Goal: Navigation & Orientation: Go to known website

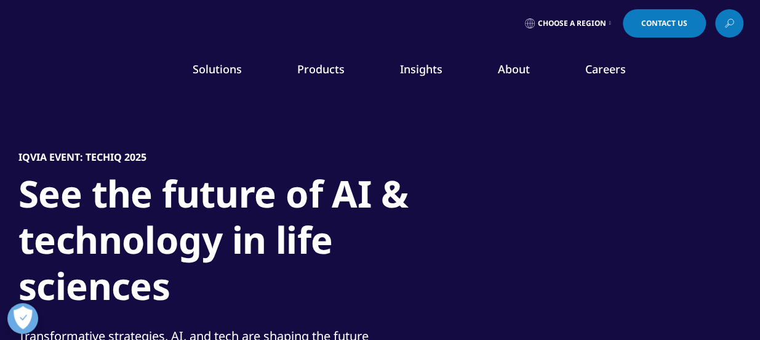
click at [601, 19] on span "Choose a Region" at bounding box center [572, 23] width 68 height 10
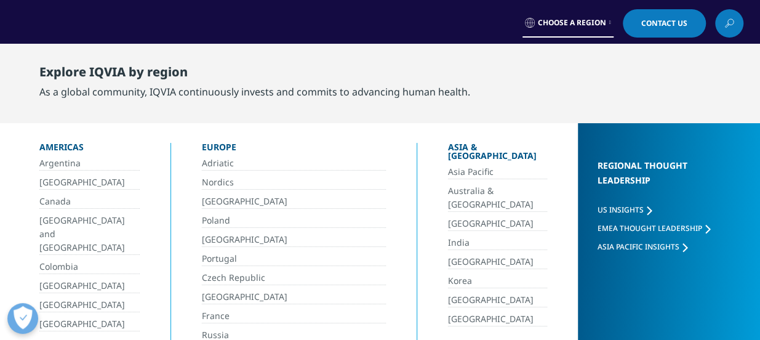
scroll to position [297, 0]
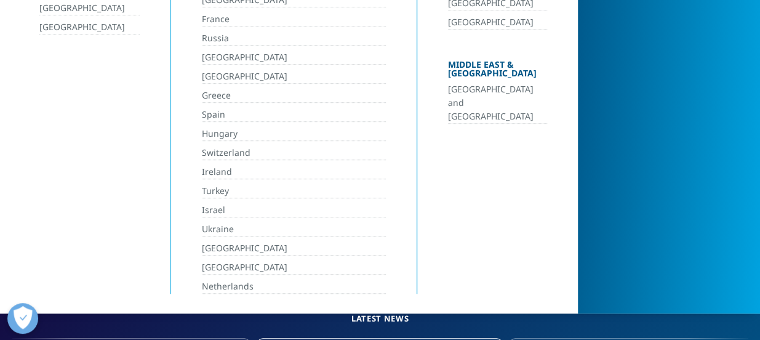
click at [502, 82] on link "[GEOGRAPHIC_DATA] and [GEOGRAPHIC_DATA]" at bounding box center [497, 102] width 98 height 41
